Goal: Task Accomplishment & Management: Manage account settings

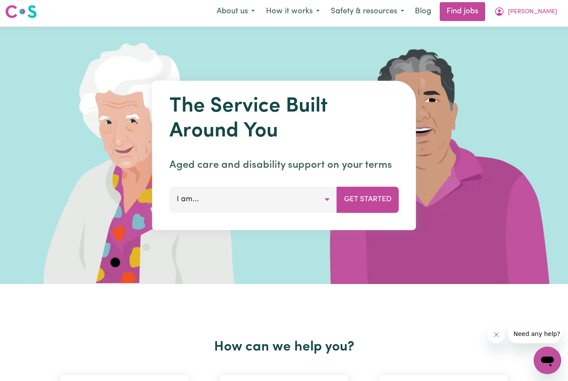
scroll to position [4, 0]
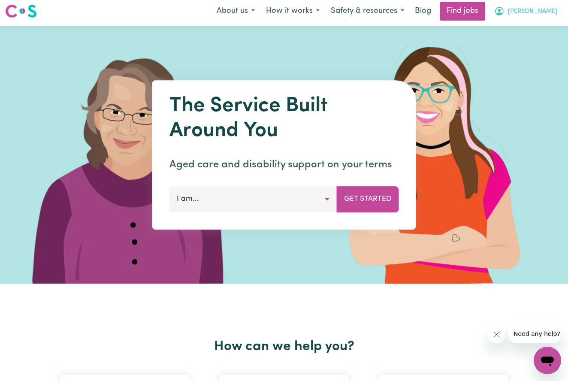
click at [549, 11] on span "[PERSON_NAME]" at bounding box center [532, 11] width 49 height 9
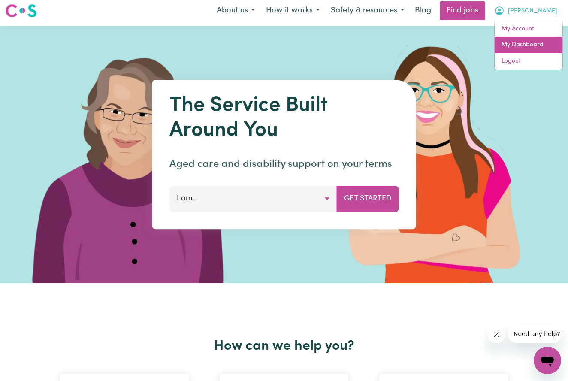
scroll to position [0, 0]
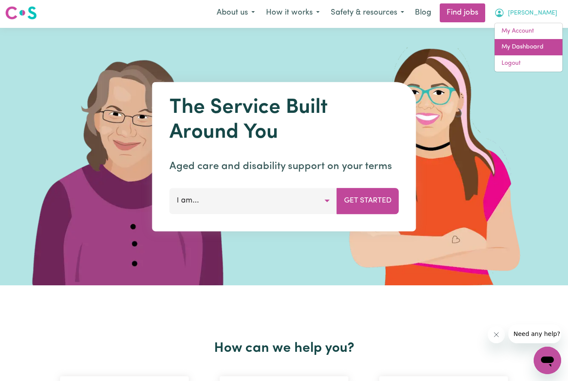
click at [521, 46] on link "My Dashboard" at bounding box center [529, 47] width 68 height 16
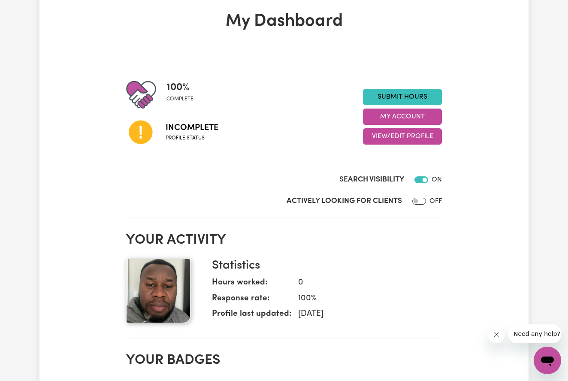
scroll to position [42, 0]
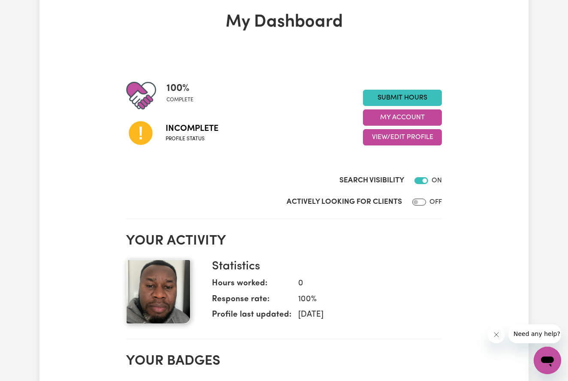
click at [416, 203] on input "Actively Looking for Clients" at bounding box center [420, 202] width 14 height 7
checkbox input "true"
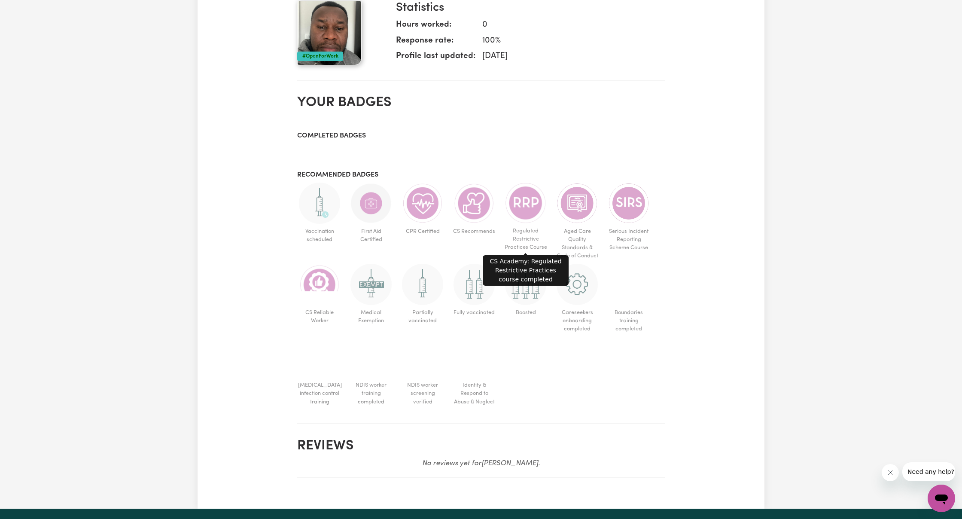
scroll to position [303, 0]
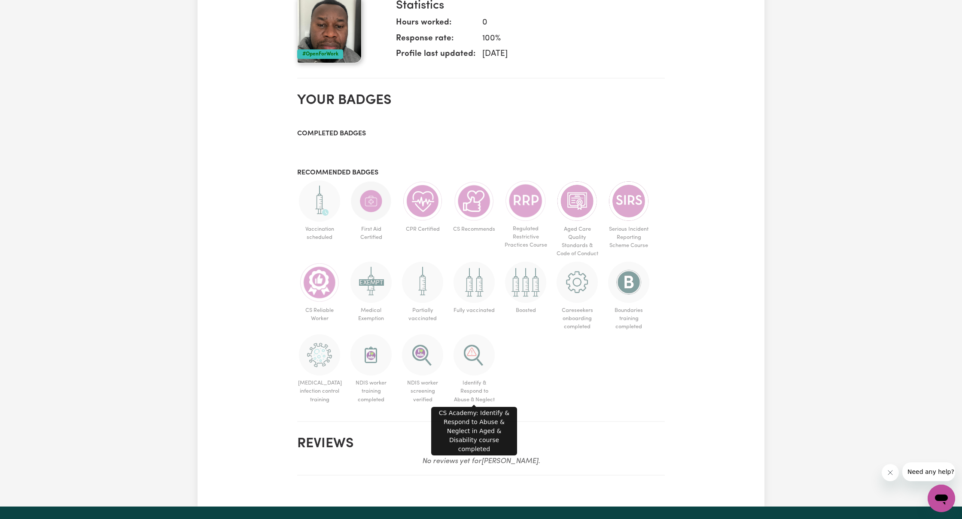
click at [471, 350] on img at bounding box center [473, 354] width 41 height 41
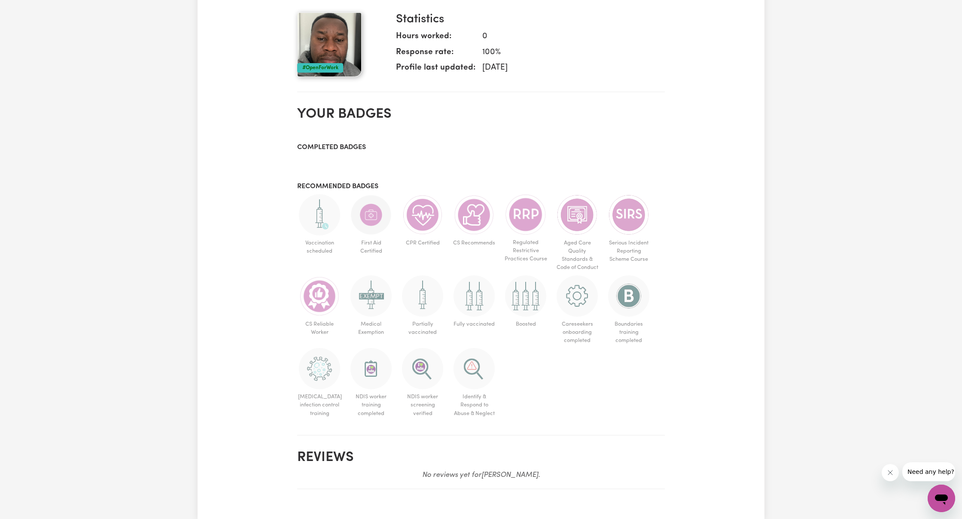
scroll to position [292, 0]
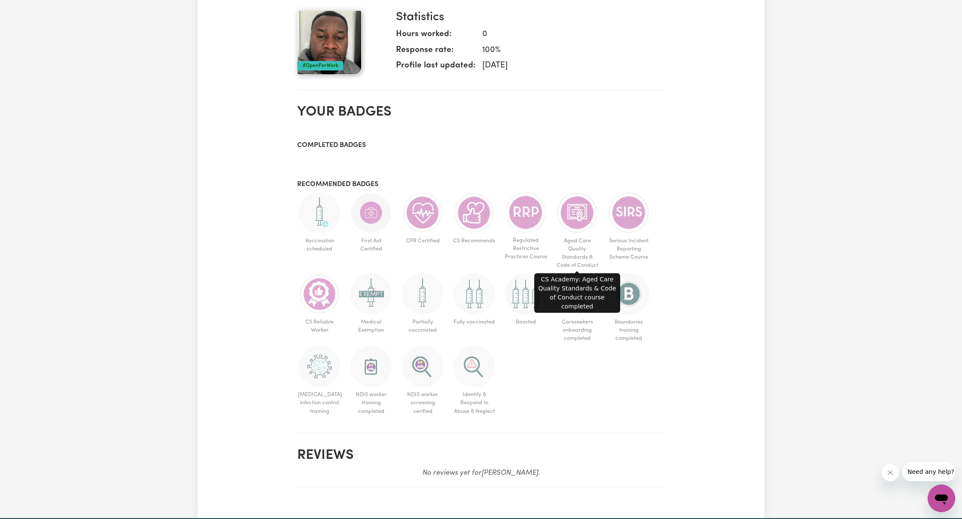
click at [568, 215] on img at bounding box center [576, 212] width 41 height 41
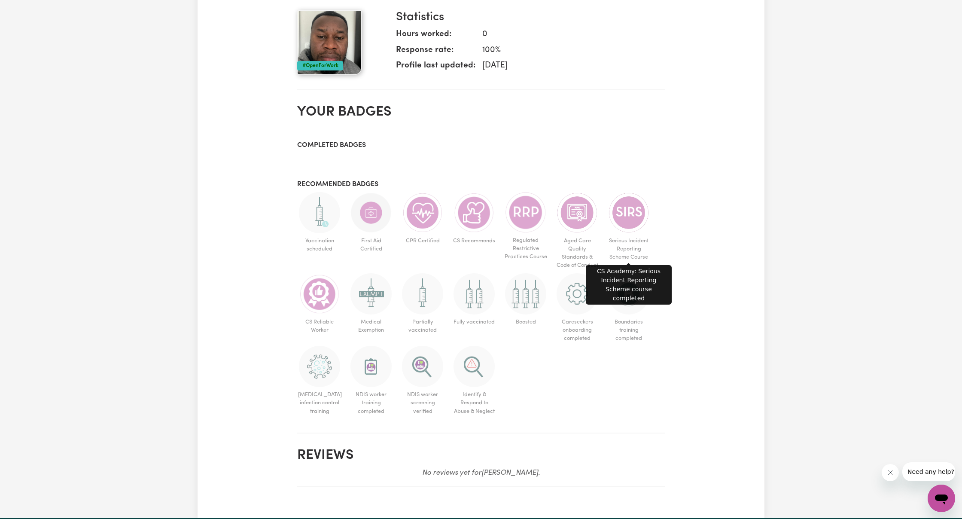
click at [568, 212] on img at bounding box center [628, 212] width 41 height 41
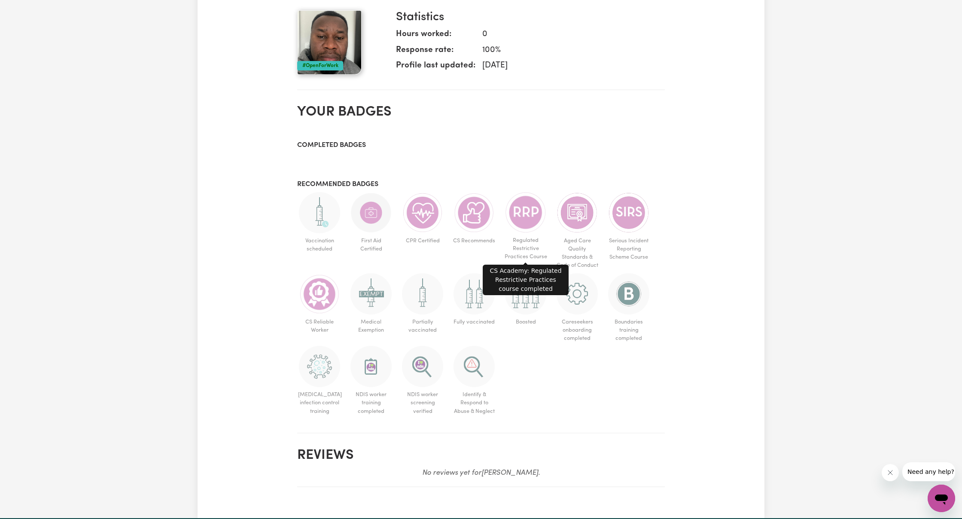
click at [532, 213] on img at bounding box center [525, 212] width 41 height 41
click at [430, 216] on img at bounding box center [422, 212] width 41 height 41
click at [472, 214] on img at bounding box center [473, 212] width 41 height 41
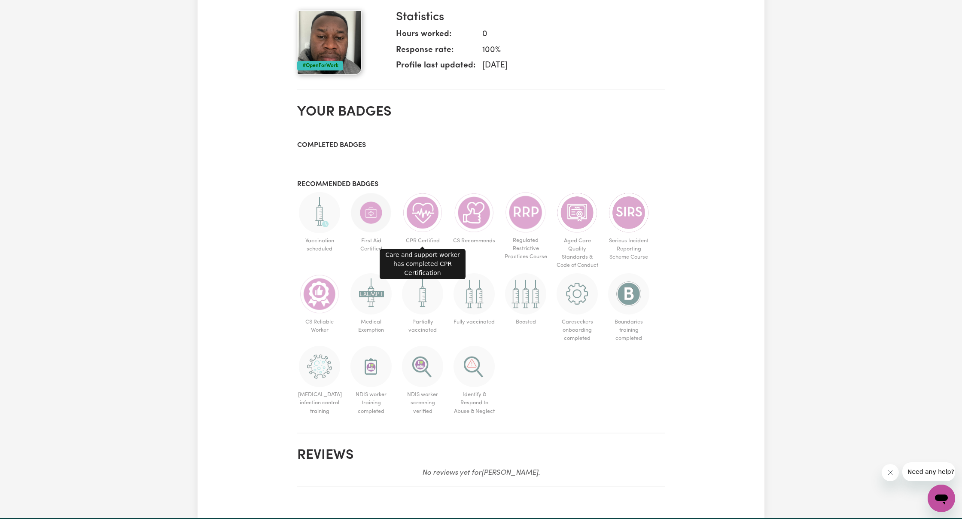
click at [424, 211] on img at bounding box center [422, 212] width 41 height 41
click at [482, 212] on img at bounding box center [473, 212] width 41 height 41
click at [472, 239] on span "CS Recommends" at bounding box center [474, 240] width 45 height 15
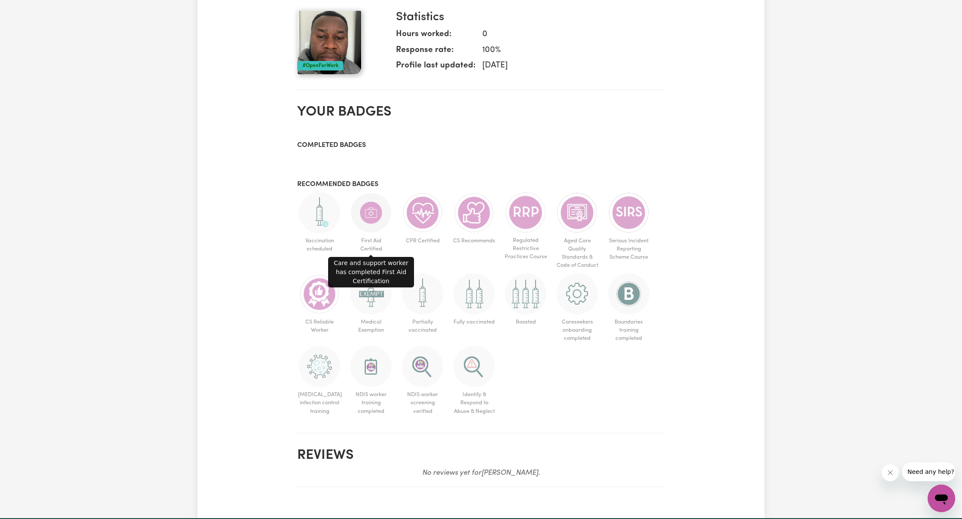
click at [368, 217] on img at bounding box center [370, 212] width 41 height 41
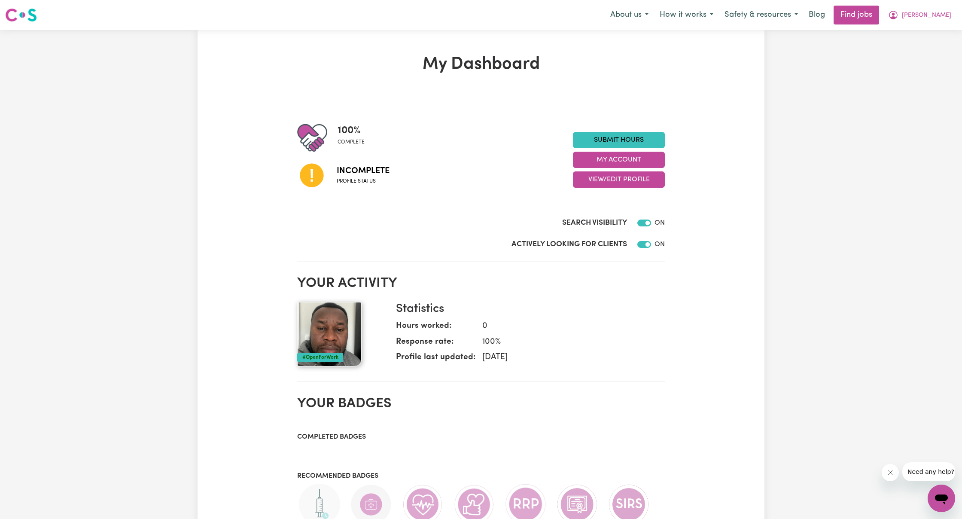
scroll to position [0, 0]
click at [568, 160] on button "My Account" at bounding box center [619, 160] width 92 height 16
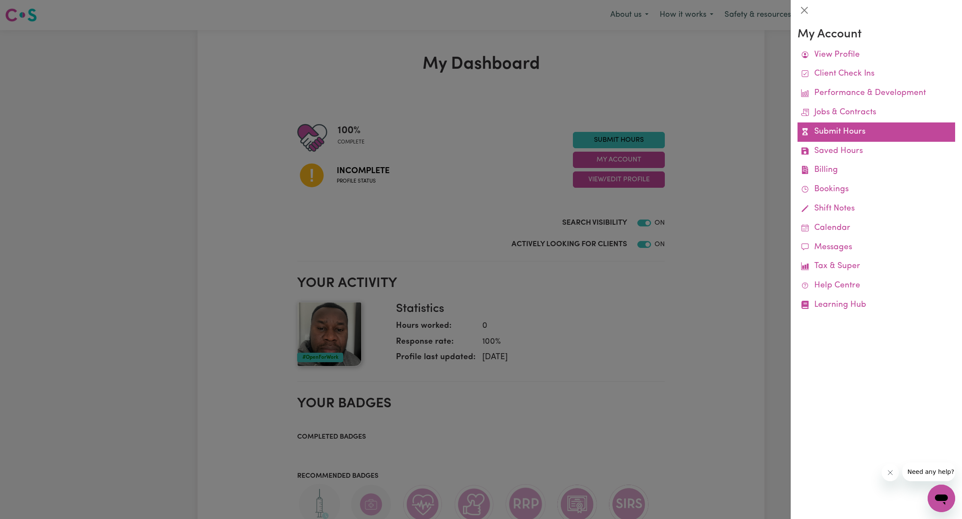
click at [568, 132] on link "Submit Hours" at bounding box center [876, 131] width 158 height 19
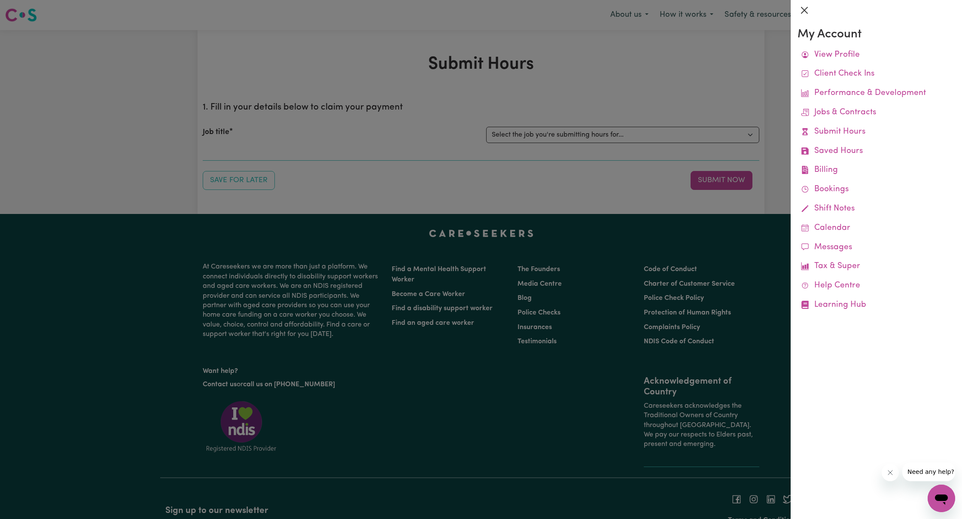
click at [568, 10] on button "Close" at bounding box center [804, 10] width 14 height 14
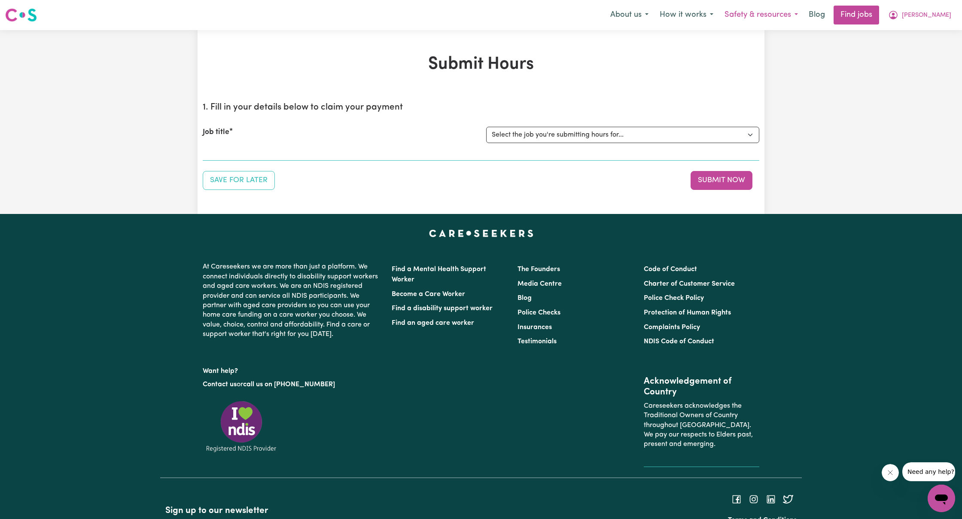
scroll to position [0, 0]
click at [568, 15] on link "Find jobs" at bounding box center [856, 15] width 46 height 19
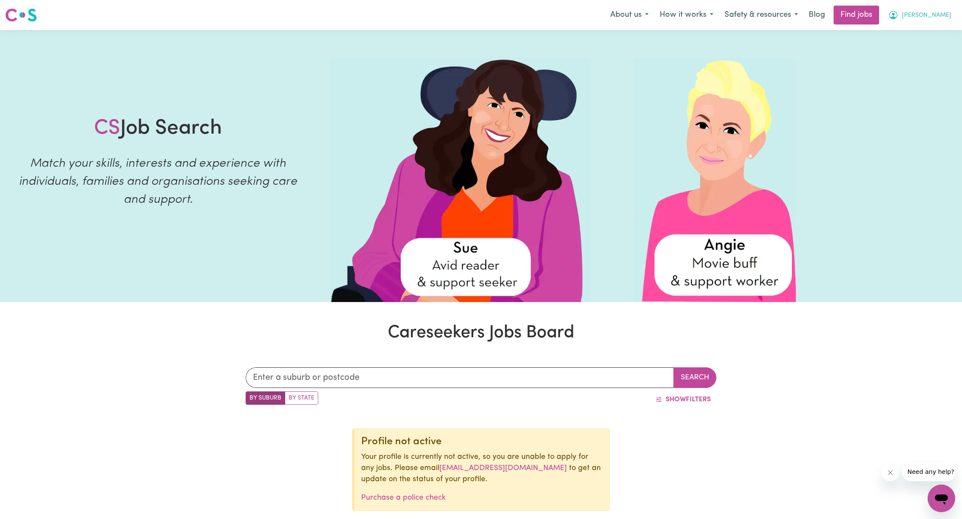
click at [568, 15] on span "[PERSON_NAME]" at bounding box center [926, 15] width 49 height 9
click at [568, 50] on link "My Dashboard" at bounding box center [922, 49] width 68 height 16
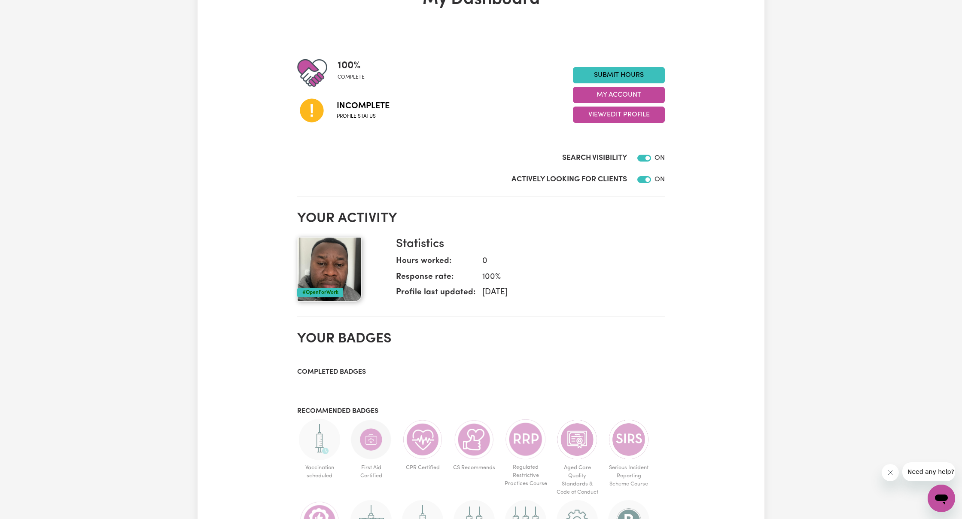
scroll to position [65, 0]
click at [568, 94] on button "My Account" at bounding box center [619, 94] width 92 height 16
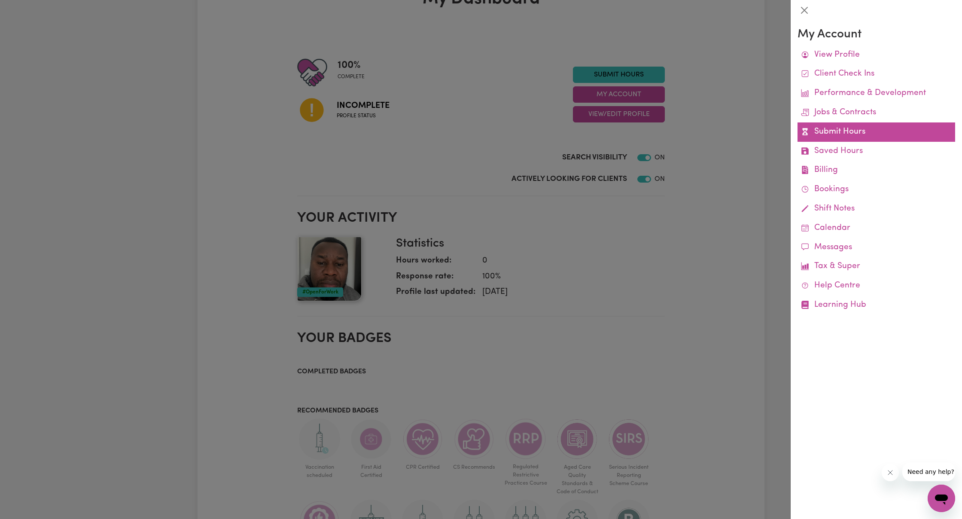
drag, startPoint x: 834, startPoint y: 128, endPoint x: 853, endPoint y: 130, distance: 19.0
click at [568, 115] on div at bounding box center [481, 259] width 962 height 519
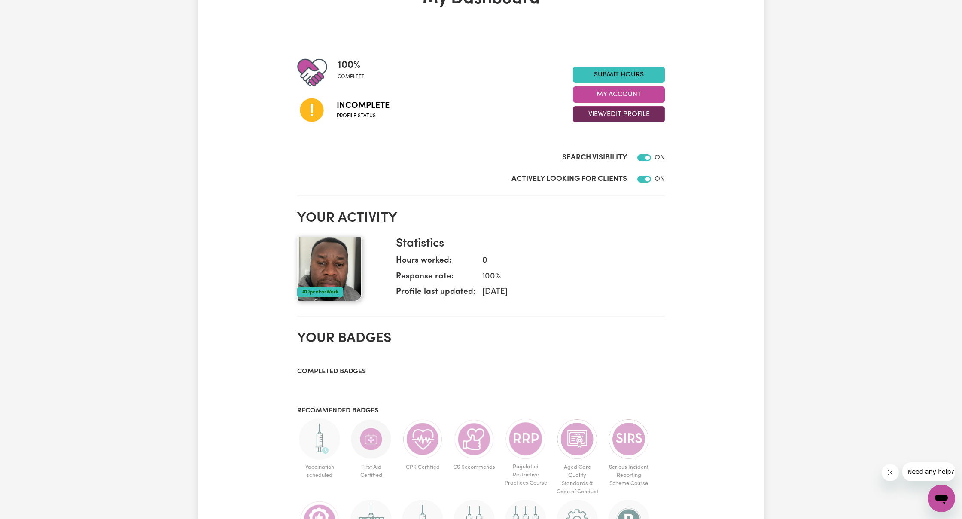
click at [568, 114] on button "View/Edit Profile" at bounding box center [619, 114] width 92 height 16
click at [568, 170] on link "Profile Completeness" at bounding box center [613, 169] width 80 height 17
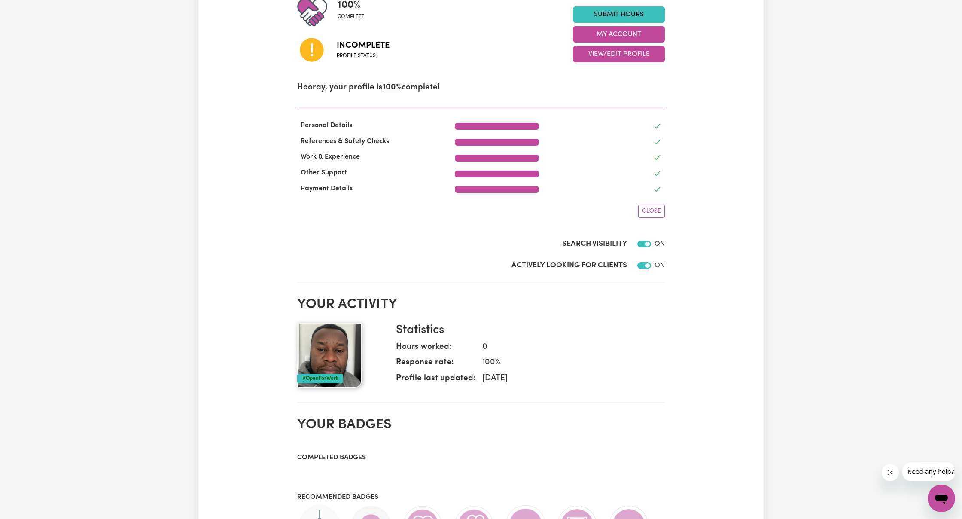
scroll to position [129, 0]
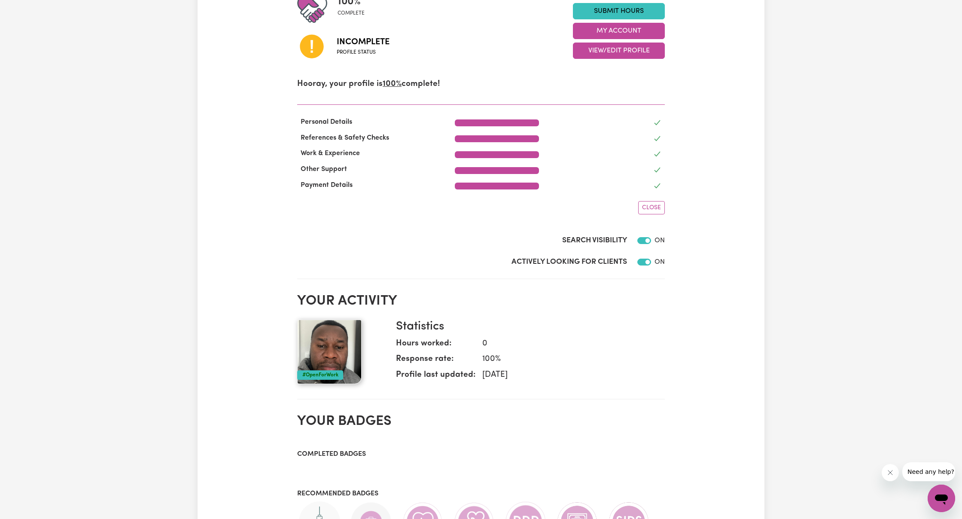
click at [568, 207] on span "Close" at bounding box center [651, 207] width 19 height 6
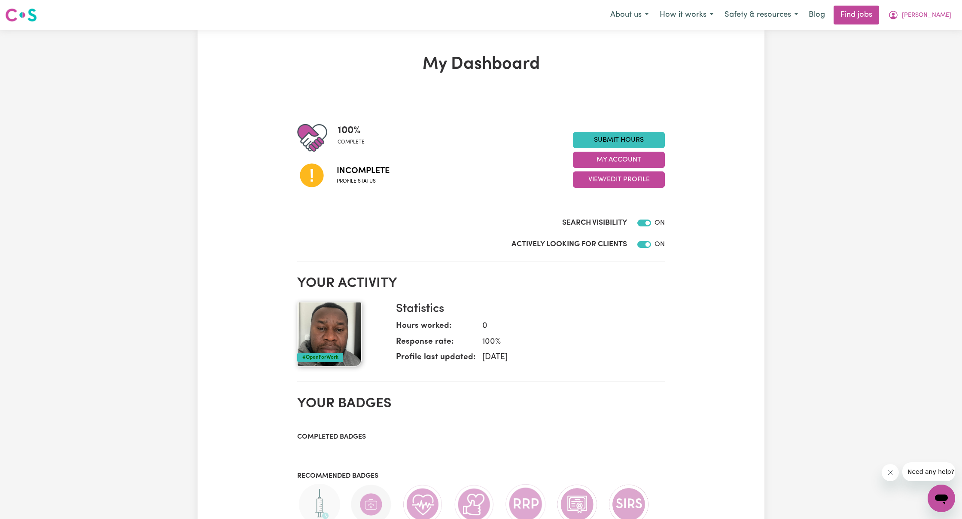
scroll to position [0, 0]
click at [568, 15] on link "Find jobs" at bounding box center [856, 15] width 46 height 19
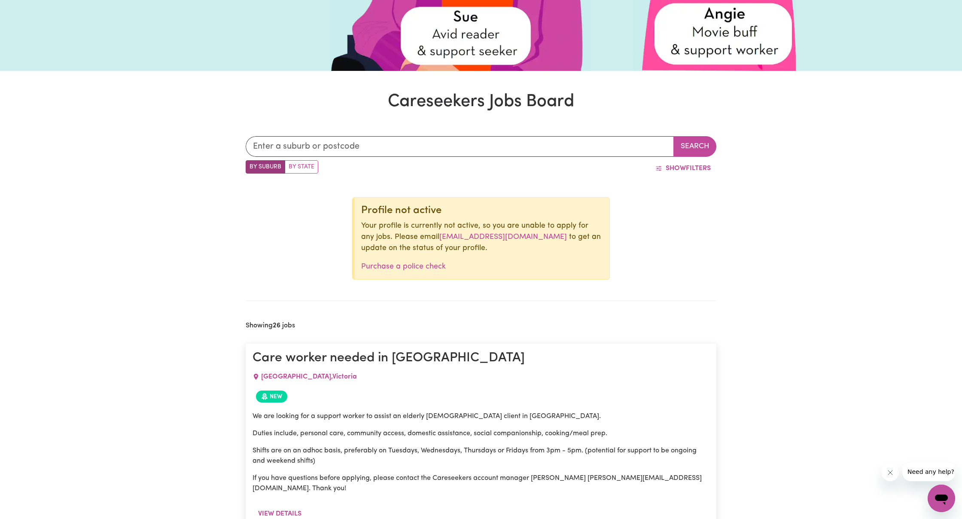
scroll to position [231, 0]
click at [474, 236] on link "[EMAIL_ADDRESS][DOMAIN_NAME]" at bounding box center [503, 236] width 128 height 7
